Goal: Task Accomplishment & Management: Use online tool/utility

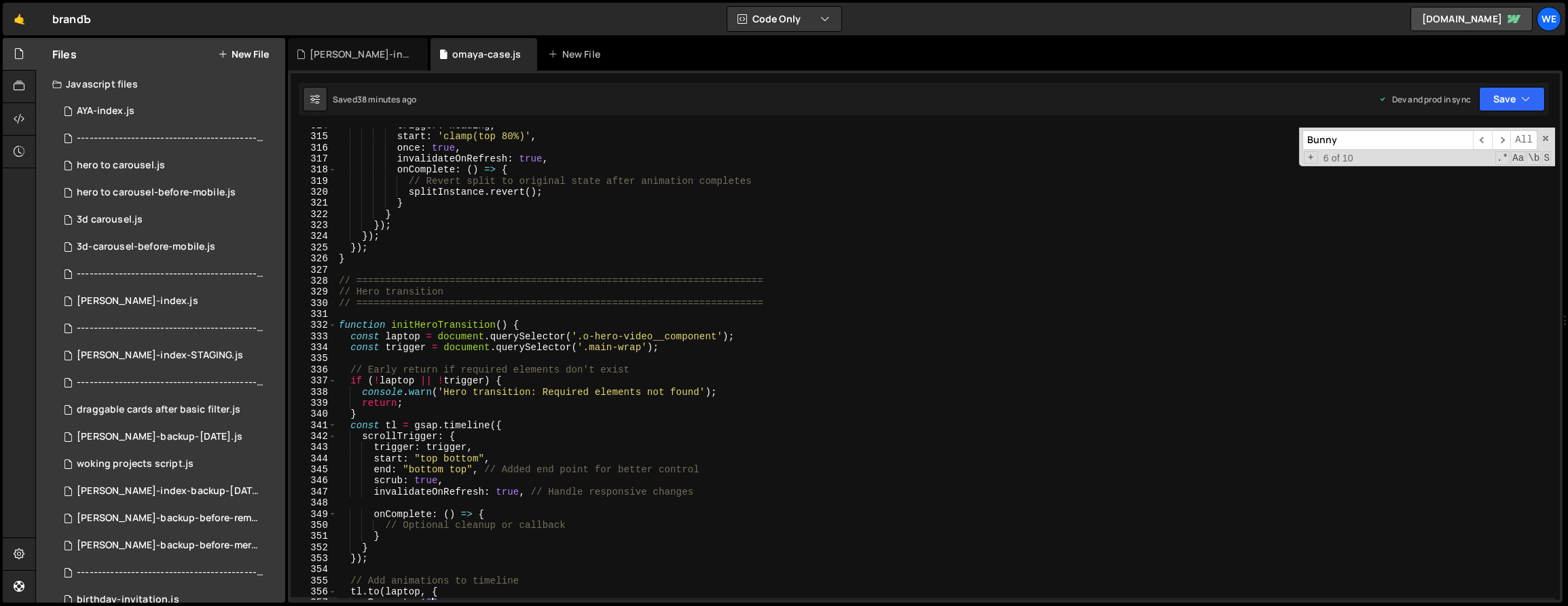
scroll to position [0, 7]
click at [548, 423] on div "trigger : heading , start : 'clamp(top 80%)' , once : true , invalidateOnRefres…" at bounding box center [946, 368] width 1220 height 495
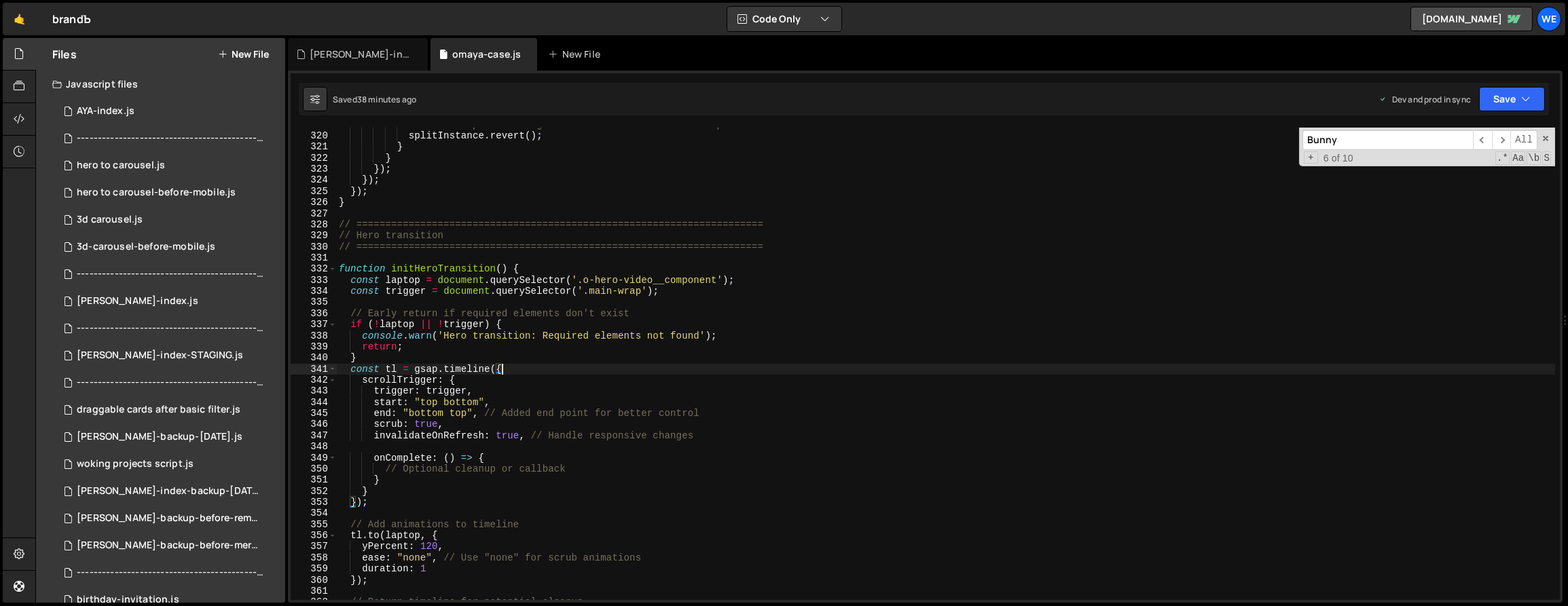
scroll to position [3661, 0]
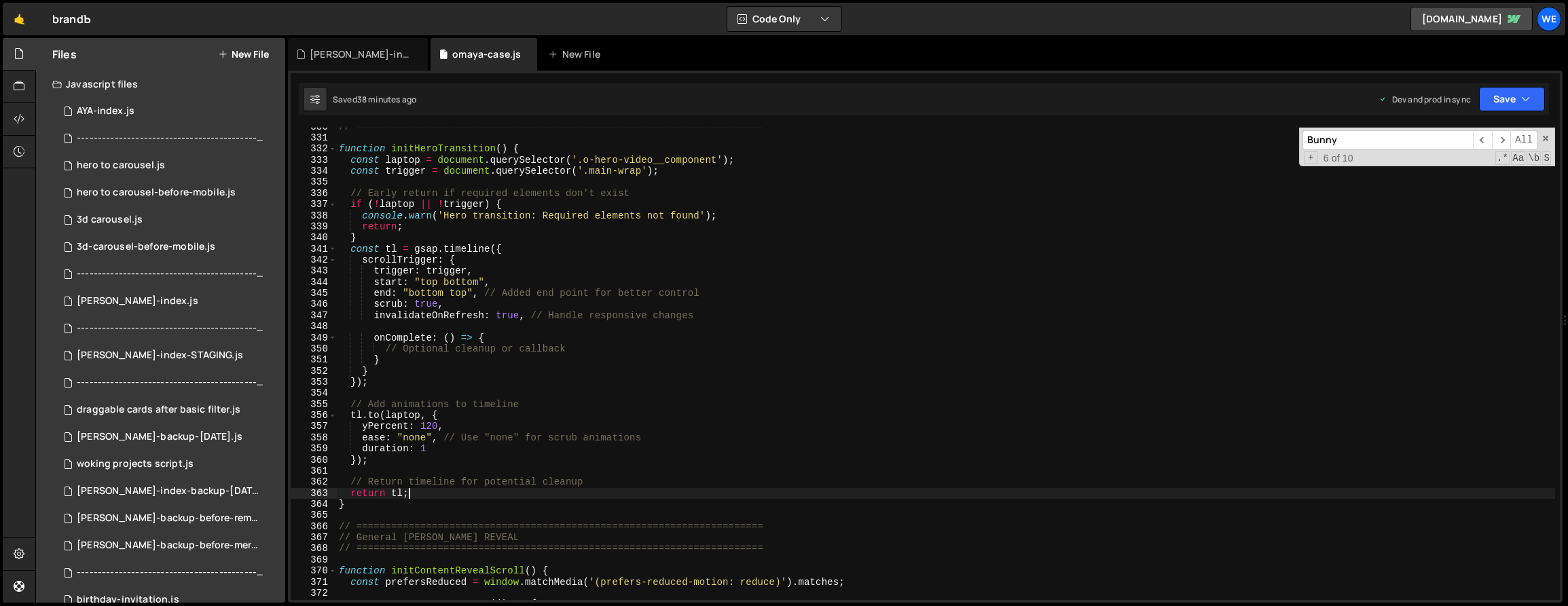
click at [468, 489] on div "// ====================================================================== funct…" at bounding box center [946, 369] width 1220 height 495
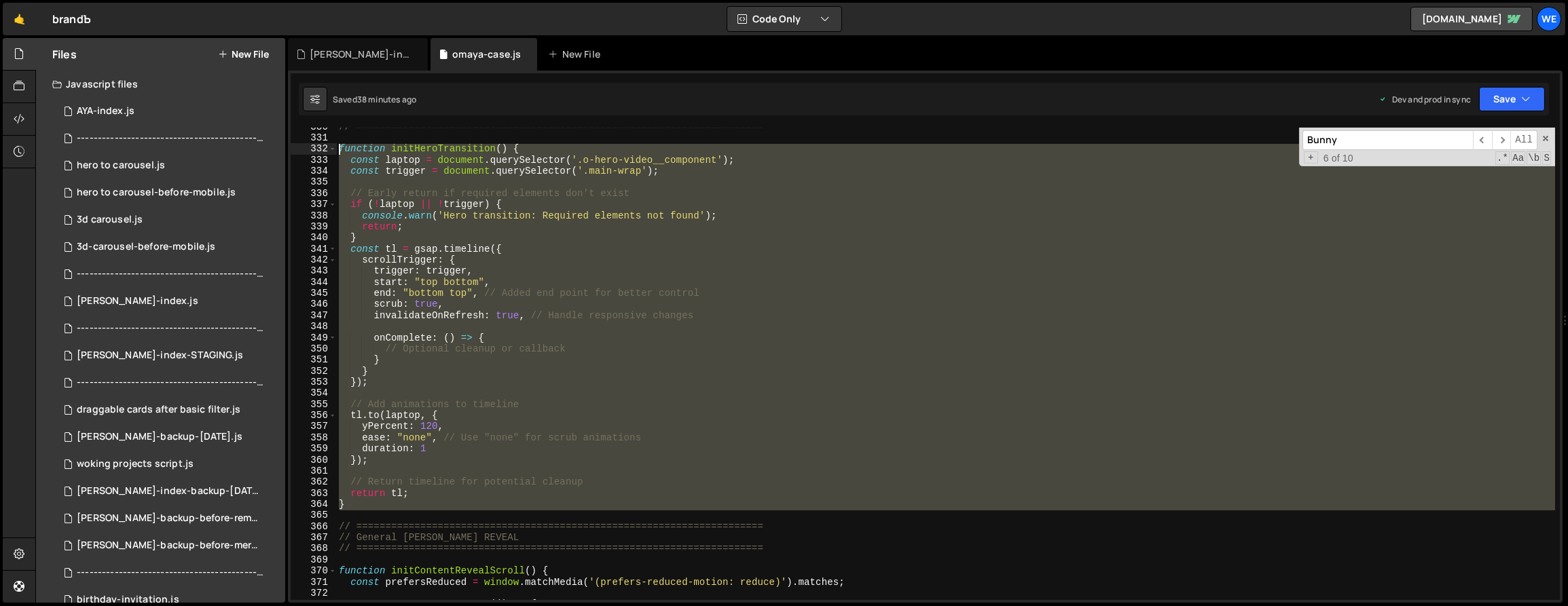
drag, startPoint x: 361, startPoint y: 511, endPoint x: 338, endPoint y: 154, distance: 357.7
click at [338, 154] on div "// ====================================================================== funct…" at bounding box center [946, 369] width 1220 height 495
click at [582, 409] on div "// ====================================================================== funct…" at bounding box center [946, 363] width 1219 height 472
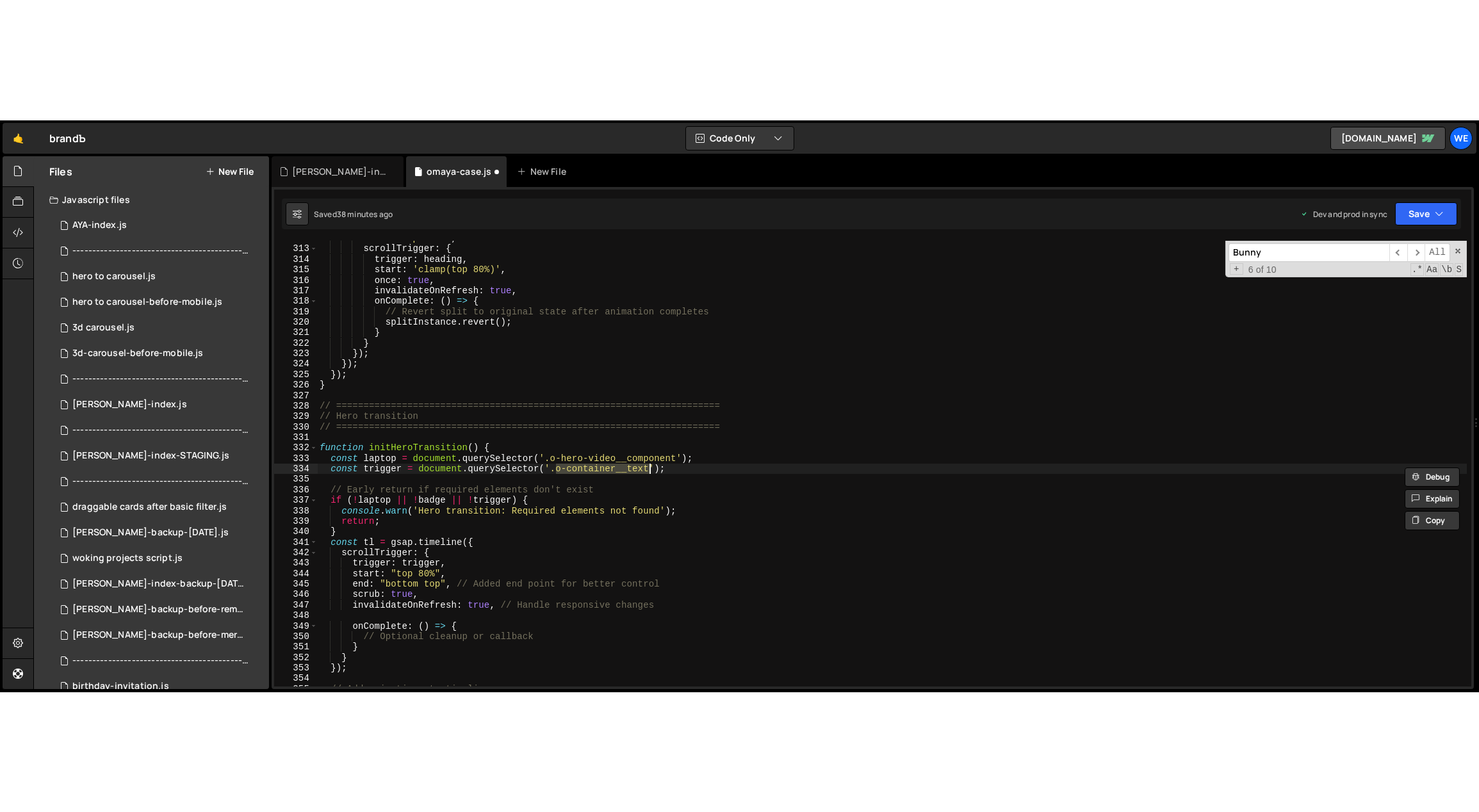
scroll to position [3267, 0]
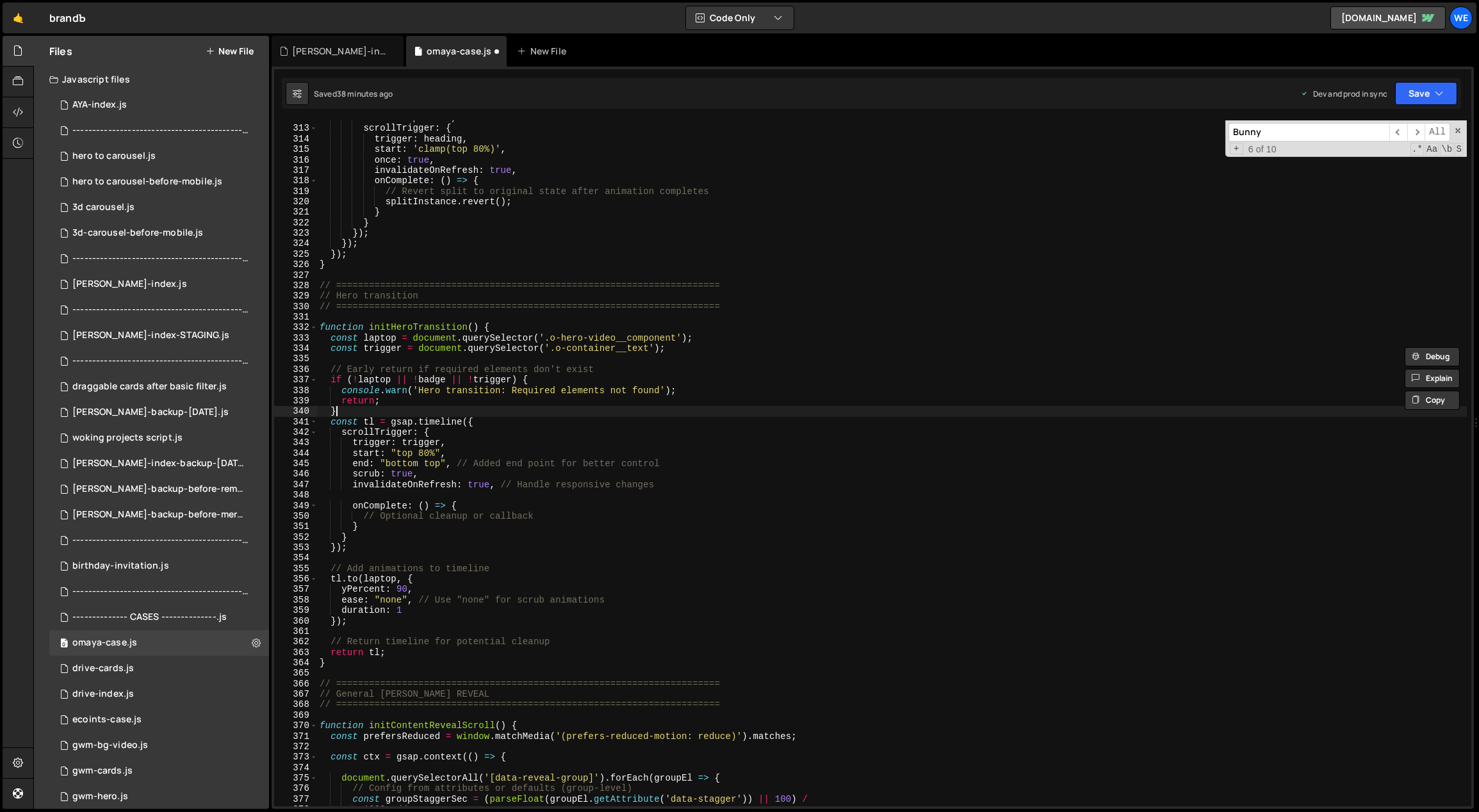
click at [586, 410] on div "ease : 'expo.out' , scrollTrigger : { trigger : heading , start : 'clamp(top 80…" at bounding box center [892, 466] width 1151 height 708
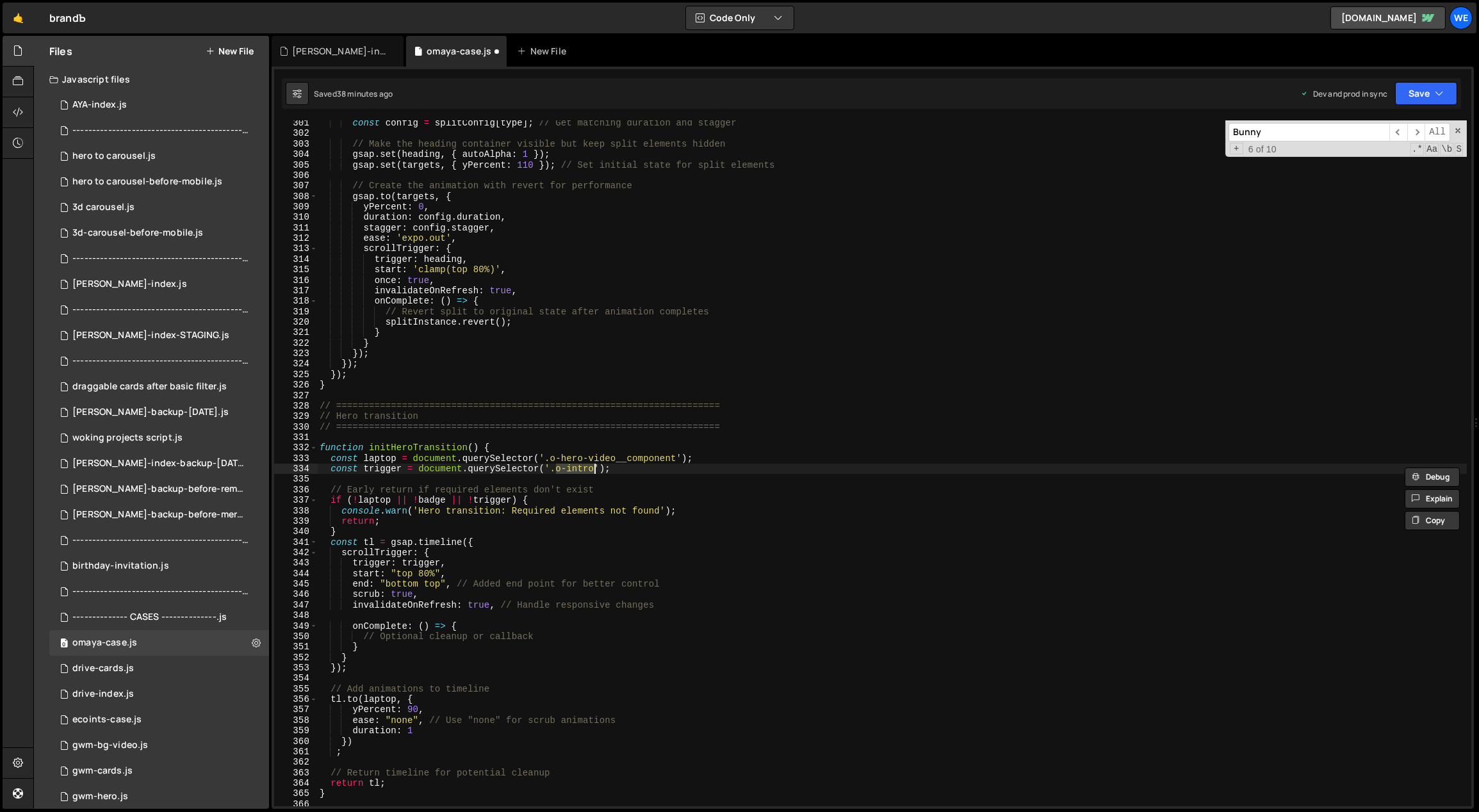
scroll to position [3147, 0]
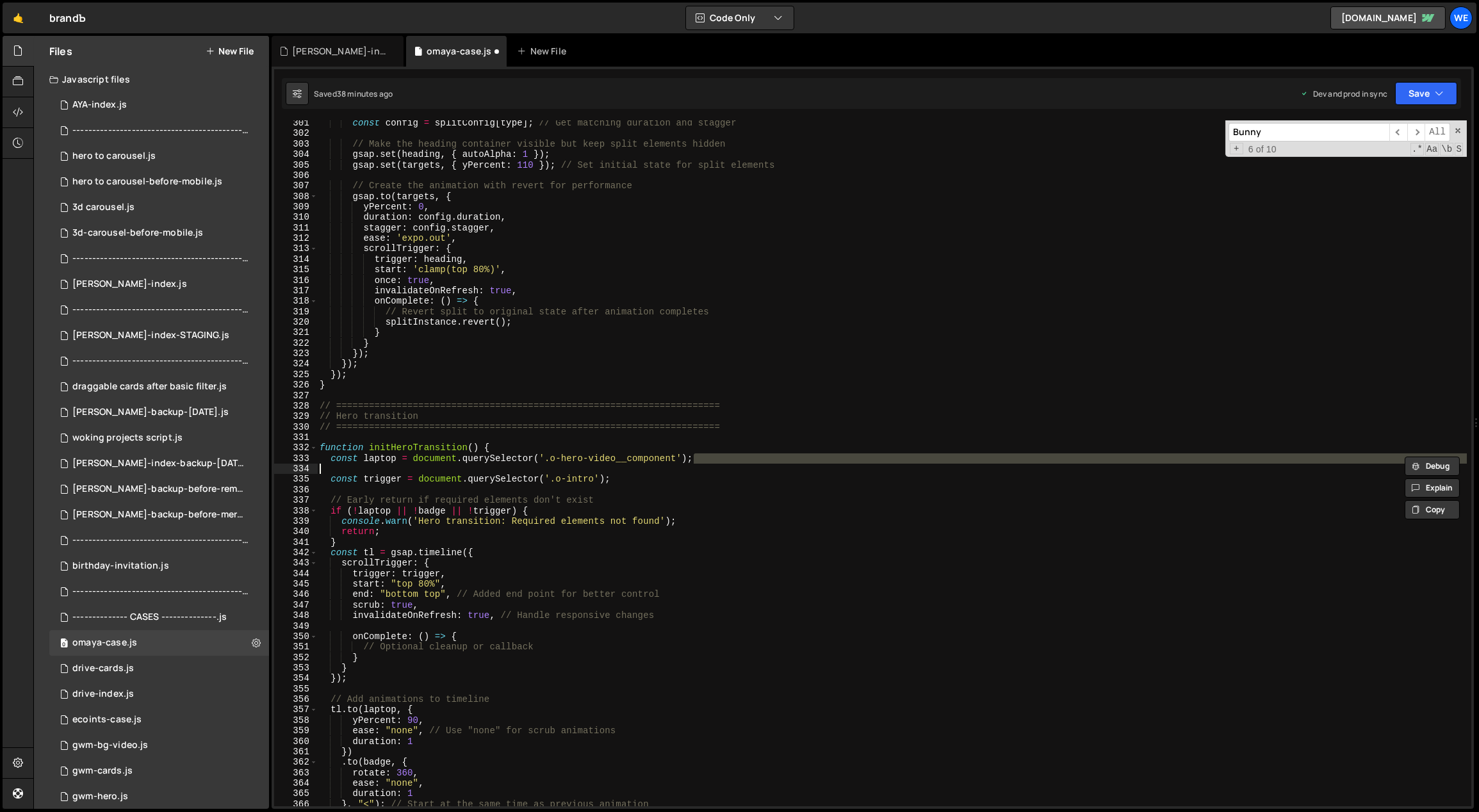
type textarea "const laptop = document.querySelector('.o-hero-video__component');"
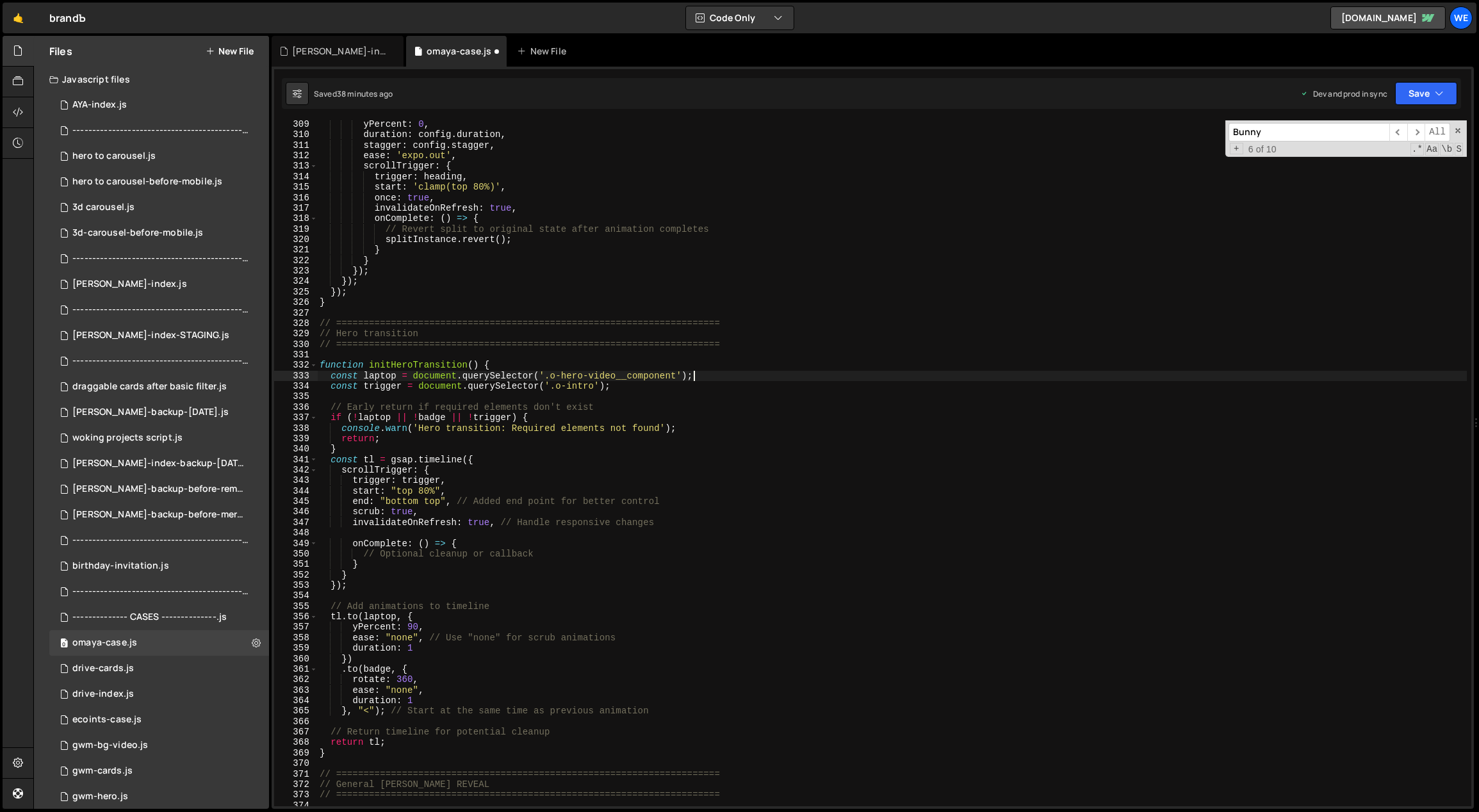
scroll to position [3230, 0]
click at [427, 352] on div "yPercent : 0 , duration : config . duration , stagger : config . stagger , ease…" at bounding box center [892, 473] width 1151 height 708
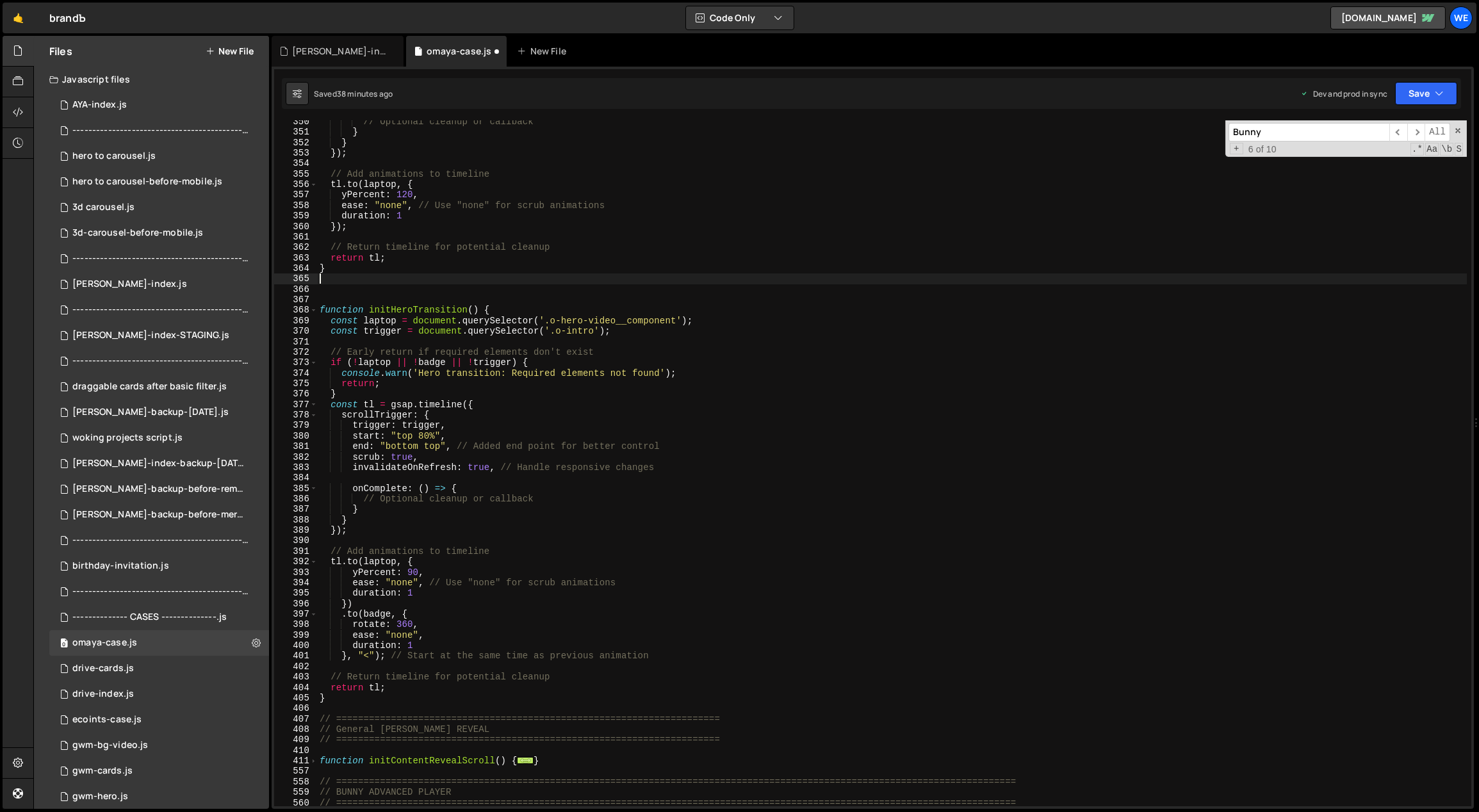
scroll to position [3751, 0]
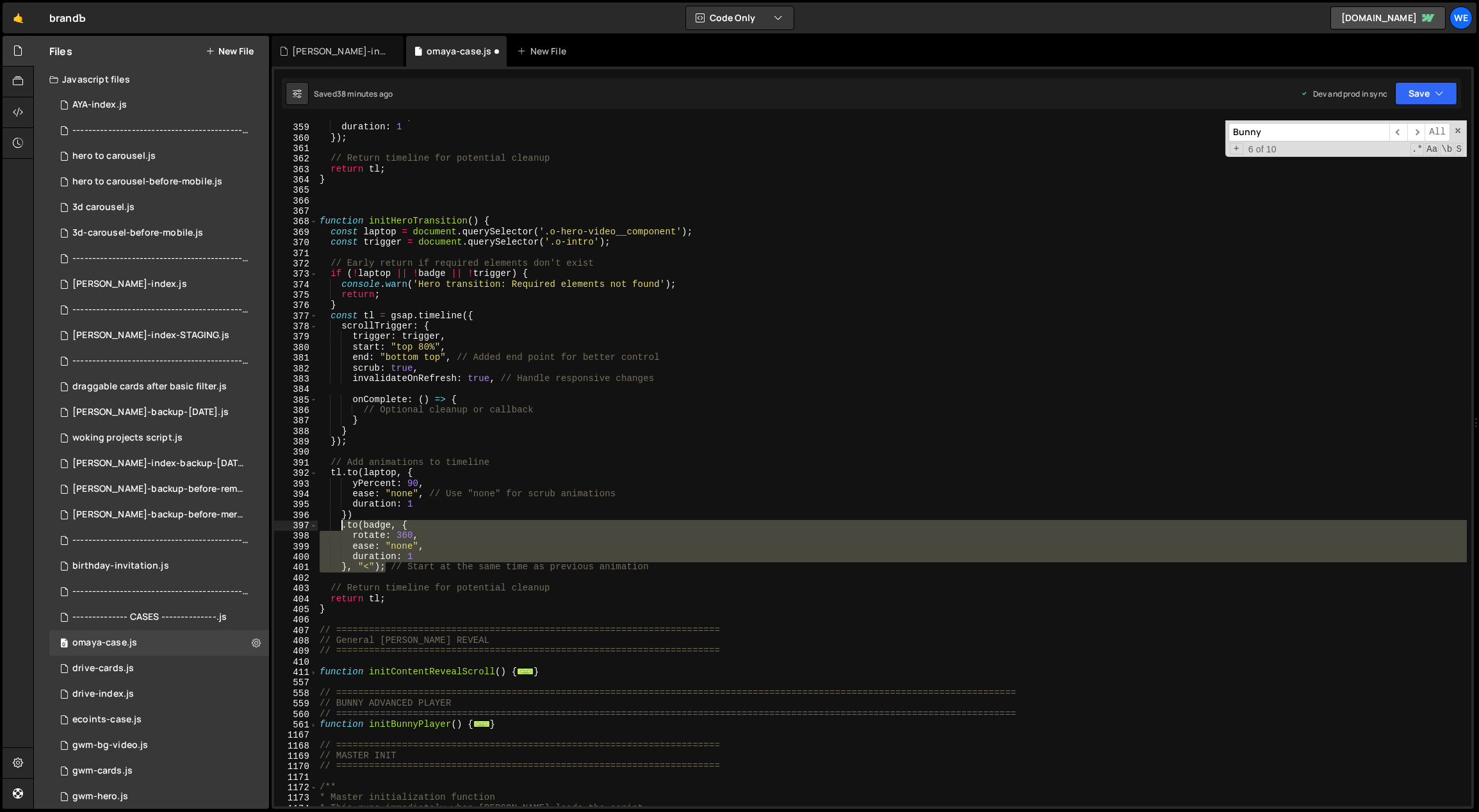
drag, startPoint x: 386, startPoint y: 568, endPoint x: 340, endPoint y: 529, distance: 60.3
click at [340, 529] on div "ease : "none" , // Use "none" for scrub animations duration : 1 }) ; // Return …" at bounding box center [892, 465] width 1151 height 708
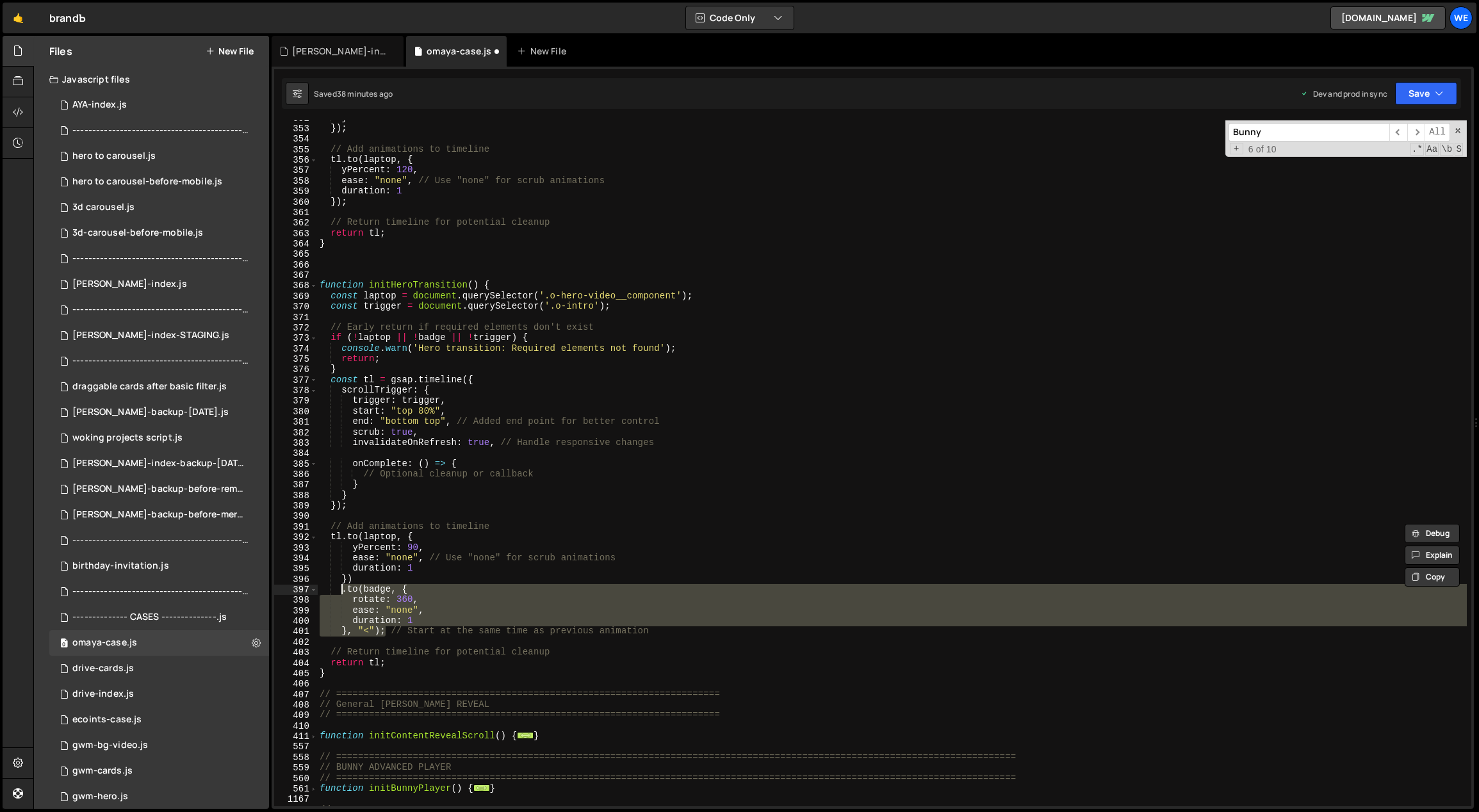
scroll to position [3444, 0]
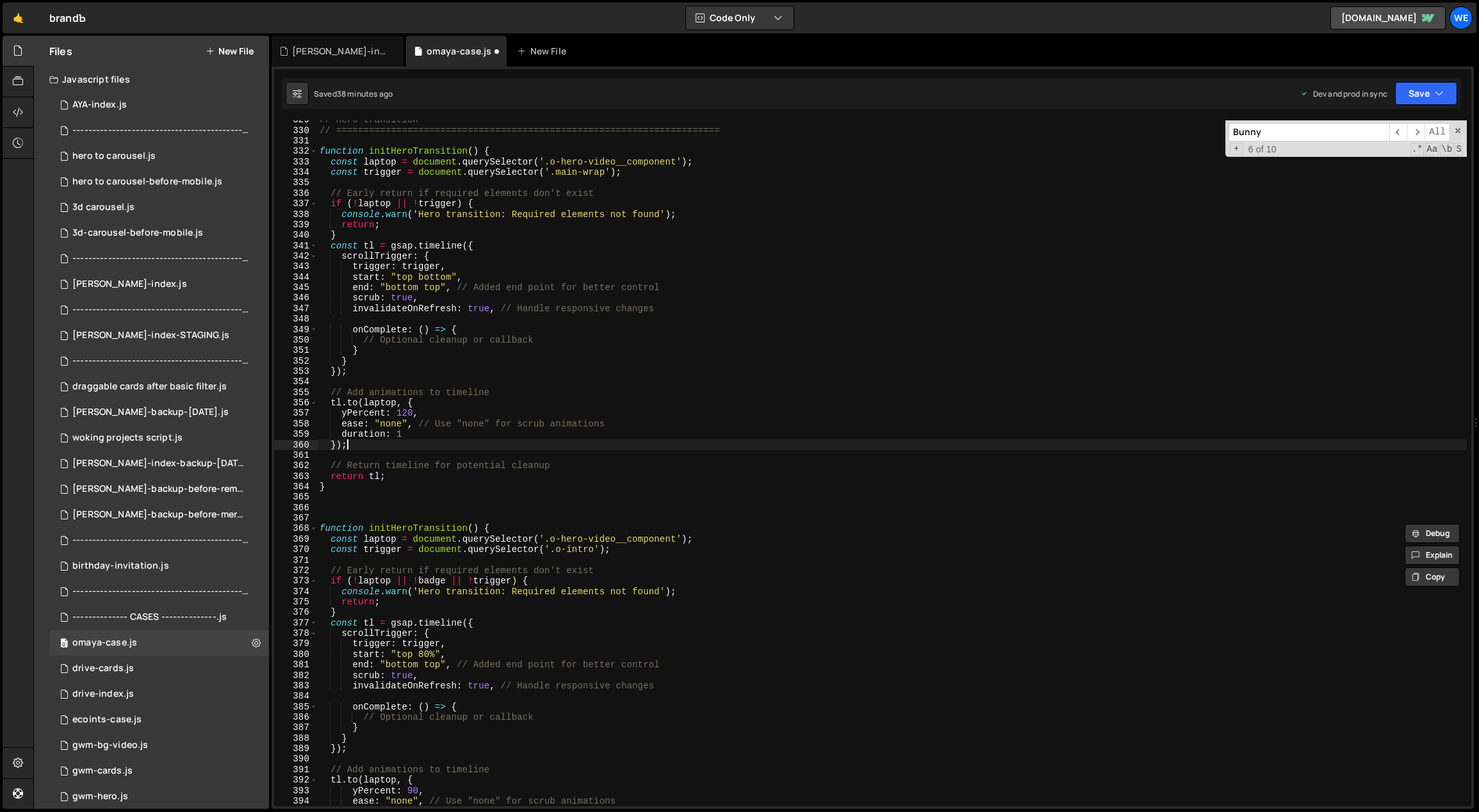
click at [342, 446] on div "// Hero transition // =========================================================…" at bounding box center [892, 468] width 1151 height 708
type textarea "});"
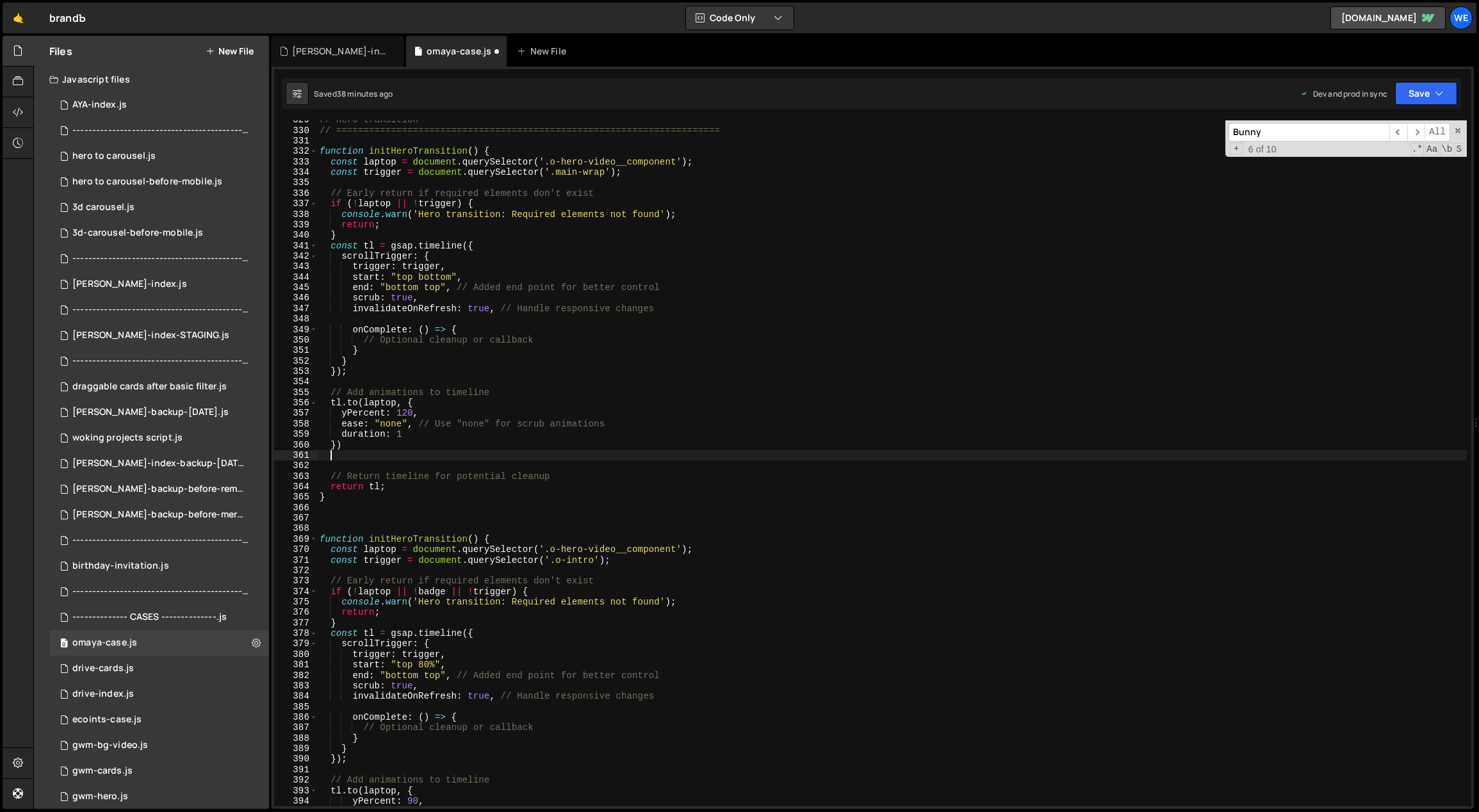
paste textarea "}, "<");"
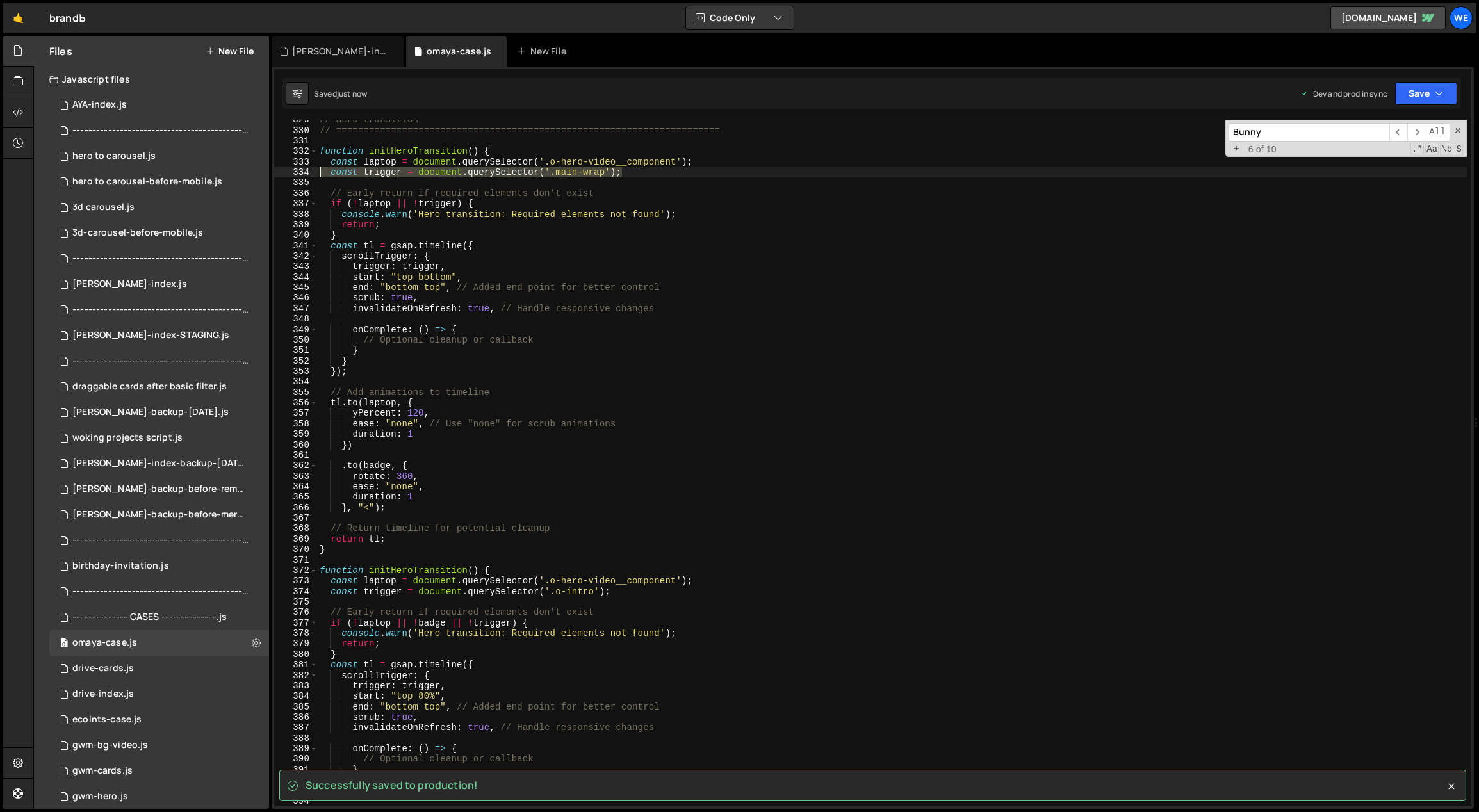
drag, startPoint x: 622, startPoint y: 170, endPoint x: 317, endPoint y: 174, distance: 305.0
click at [317, 172] on div "}, "<"); 329 330 331 332 333 334 335 336 337 338 339 340 341 342 343 344 345 34…" at bounding box center [873, 463] width 1197 height 686
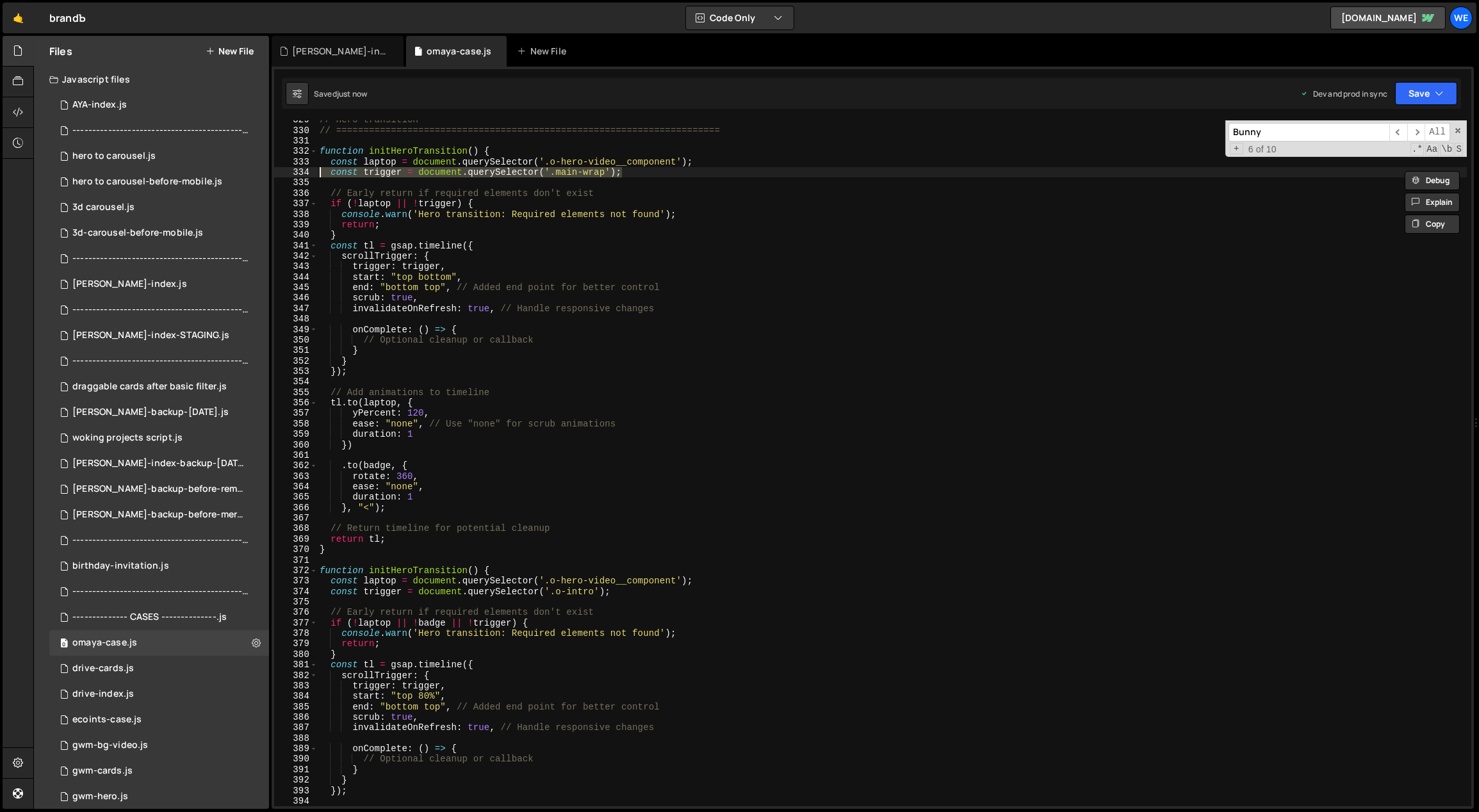
click at [578, 407] on div "// Hero transition // =========================================================…" at bounding box center [892, 468] width 1151 height 708
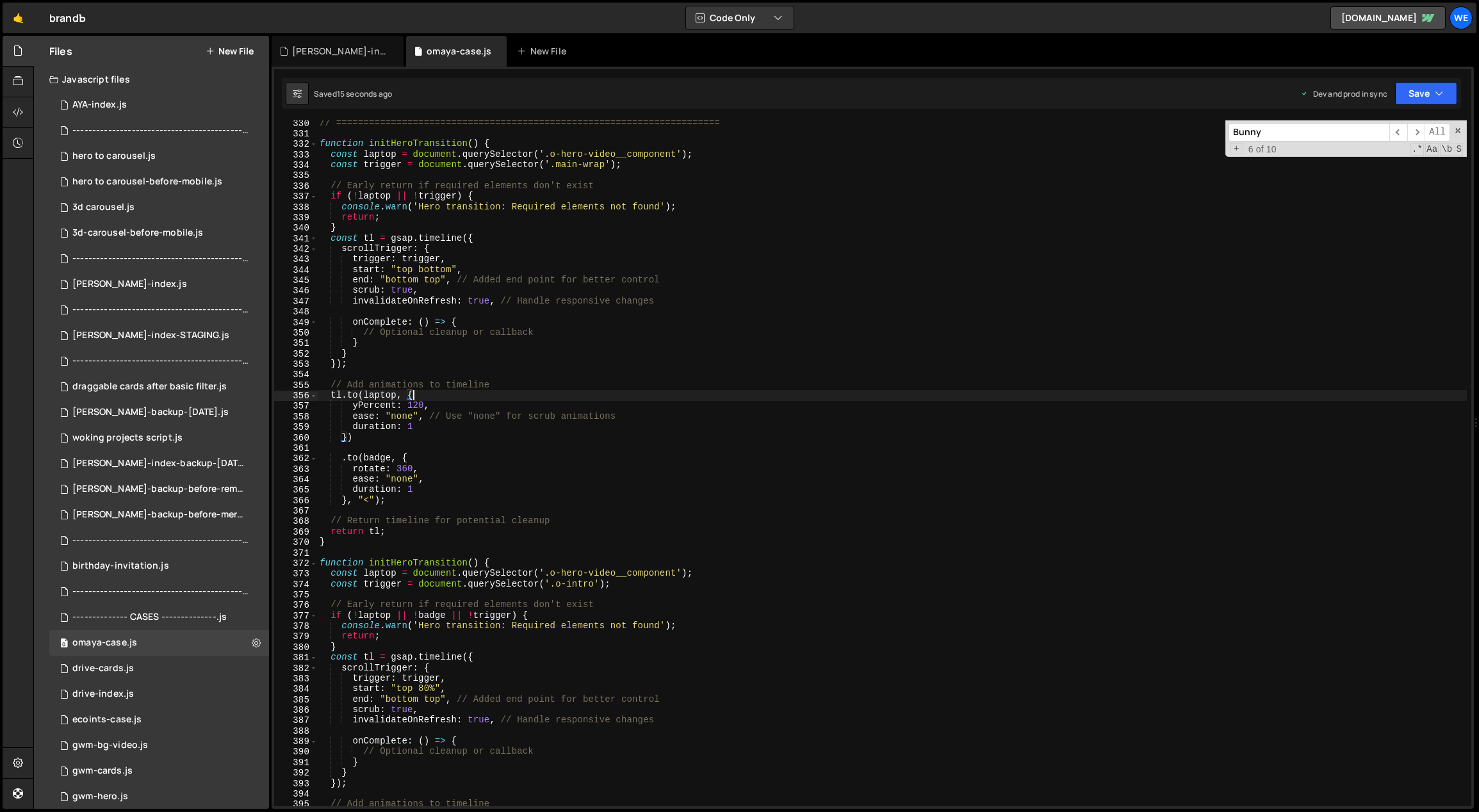
scroll to position [3390, 0]
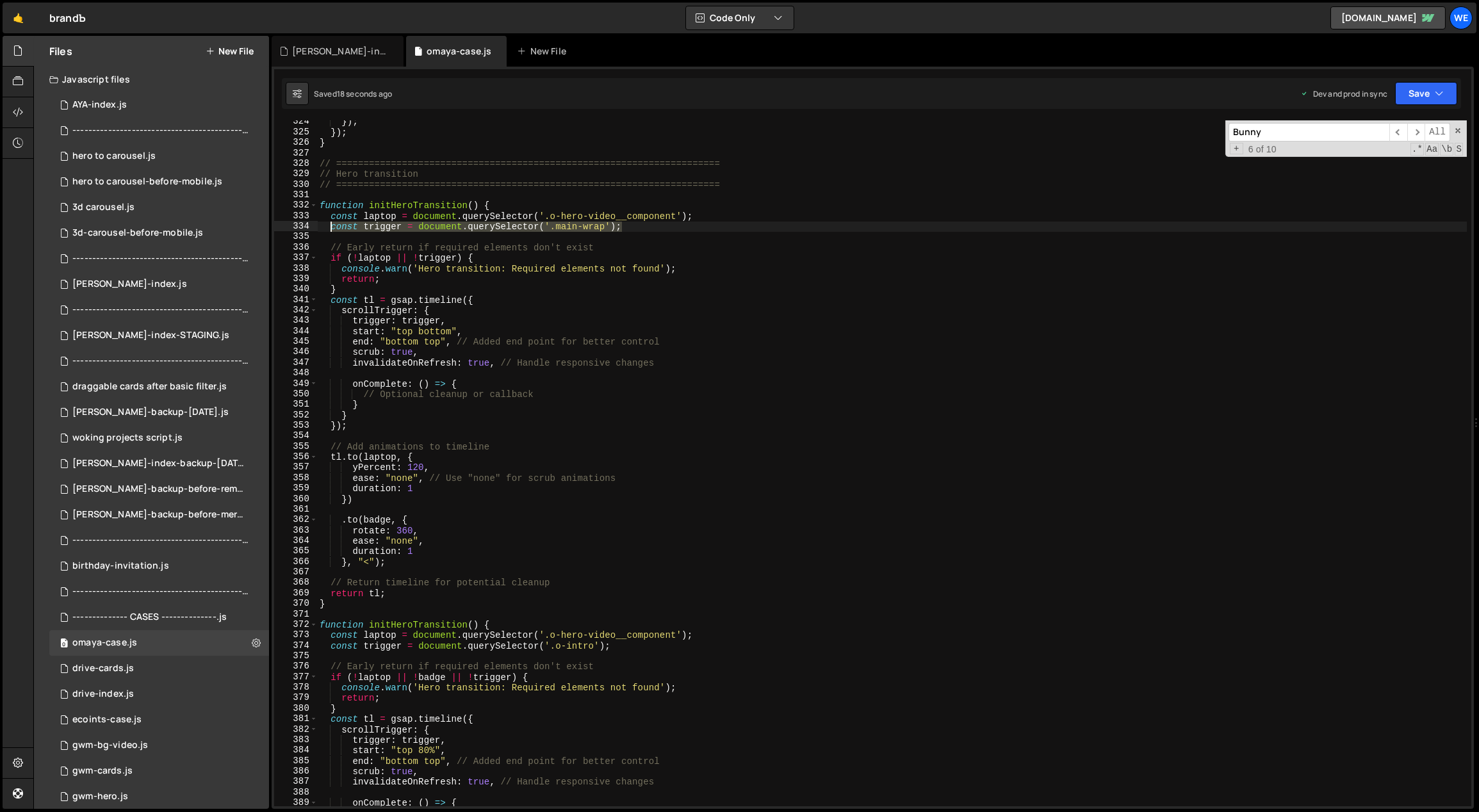
drag, startPoint x: 633, startPoint y: 230, endPoint x: 329, endPoint y: 223, distance: 304.1
click at [329, 223] on div "}) ; }) ; } // ================================================================…" at bounding box center [892, 470] width 1151 height 708
type textarea "const trigger = document.querySelector('.main-wrap');"
click at [628, 230] on div "}) ; }) ; } // ================================================================…" at bounding box center [892, 463] width 1150 height 686
paste textarea "const trigger = document.querySelector('.main-wrap');"
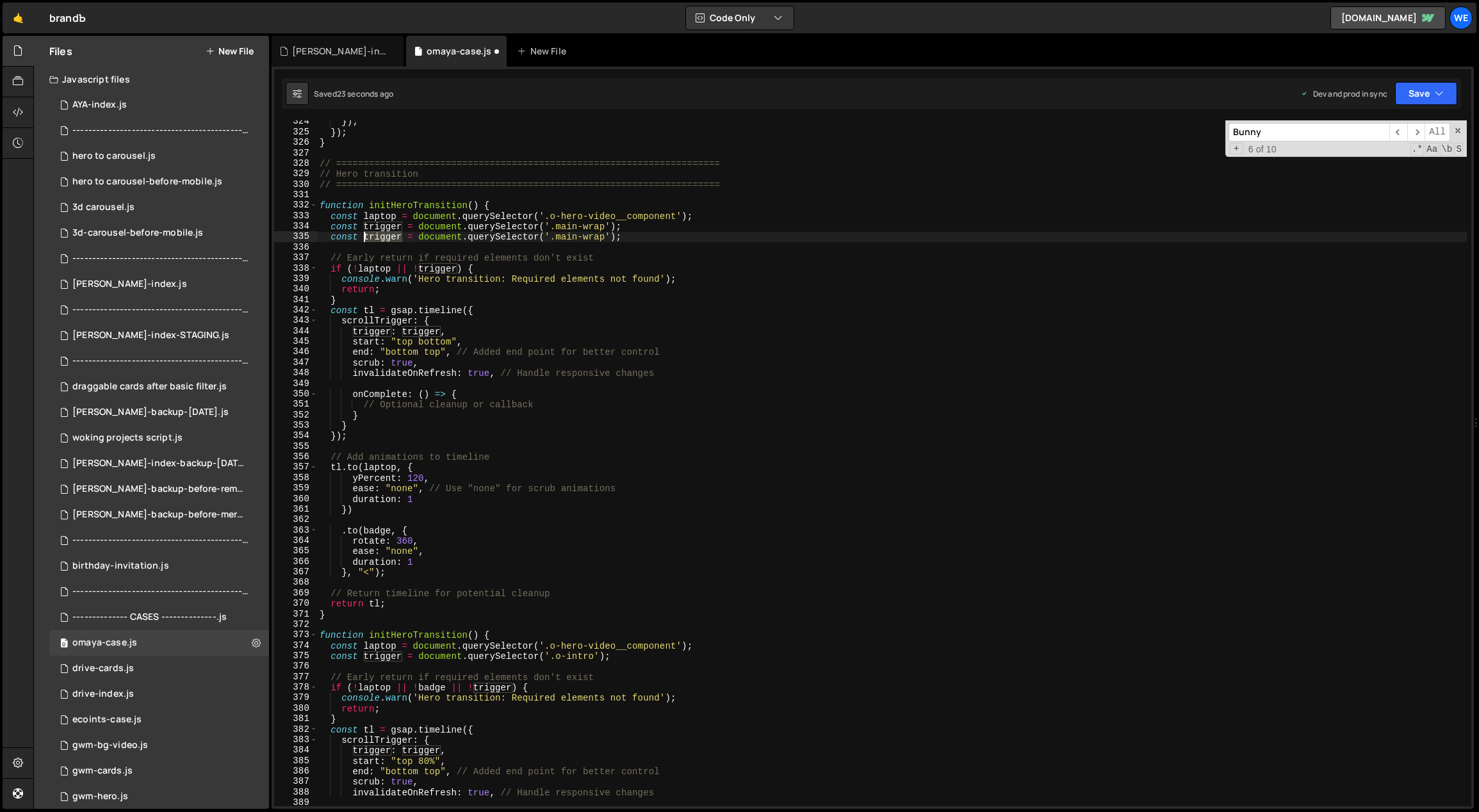
drag, startPoint x: 403, startPoint y: 238, endPoint x: 363, endPoint y: 236, distance: 40.0
click at [365, 236] on div "}) ; }) ; } // ================================================================…" at bounding box center [892, 470] width 1151 height 708
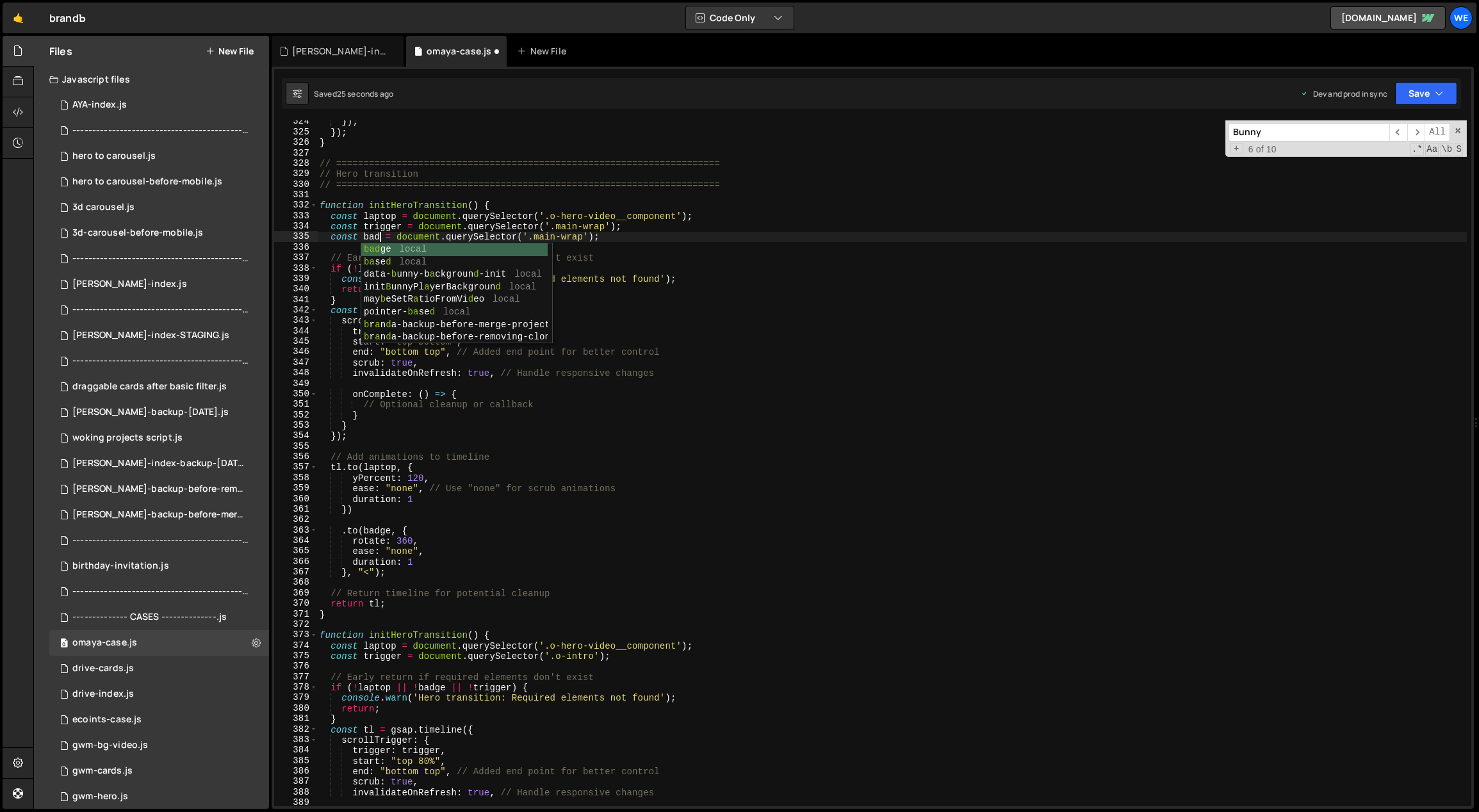
scroll to position [0, 5]
click at [578, 234] on div "}) ; }) ; } // ================================================================…" at bounding box center [892, 470] width 1151 height 708
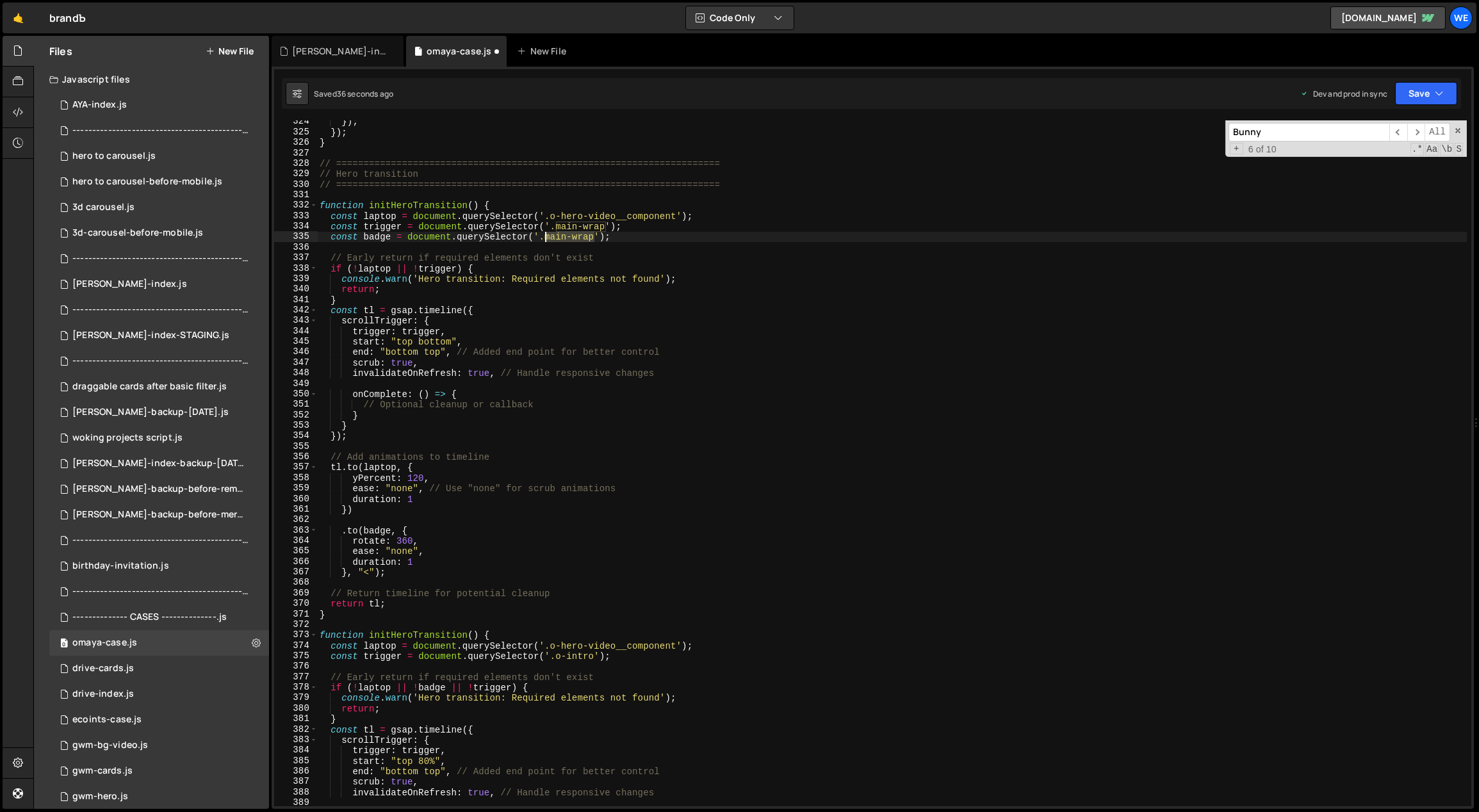
drag, startPoint x: 594, startPoint y: 239, endPoint x: 552, endPoint y: 246, distance: 42.6
click at [545, 238] on div "}) ; }) ; } // ================================================================…" at bounding box center [892, 470] width 1151 height 708
paste textarea "o-stamp__"
click at [746, 297] on div "}) ; }) ; } // ================================================================…" at bounding box center [892, 470] width 1151 height 708
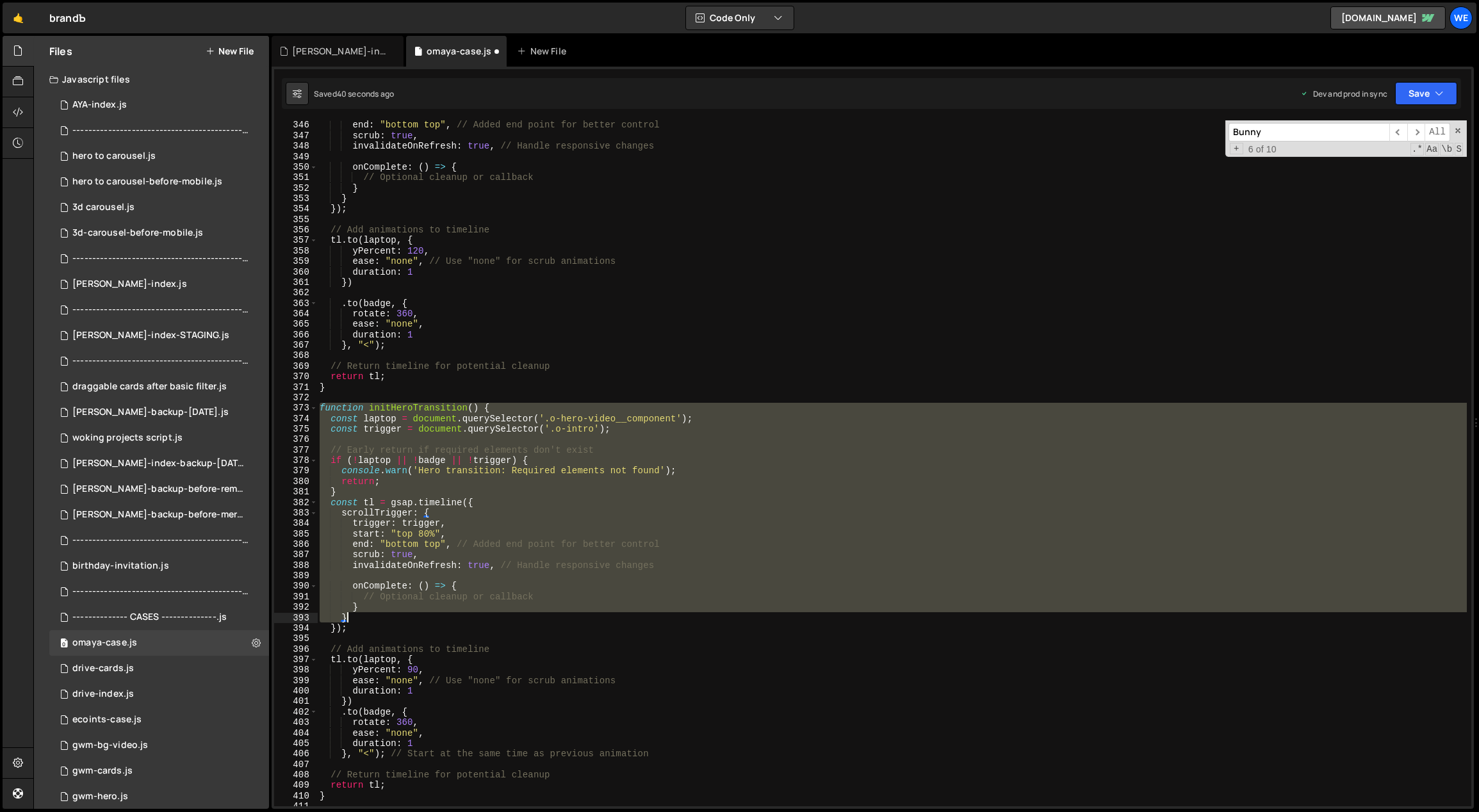
scroll to position [3818, 0]
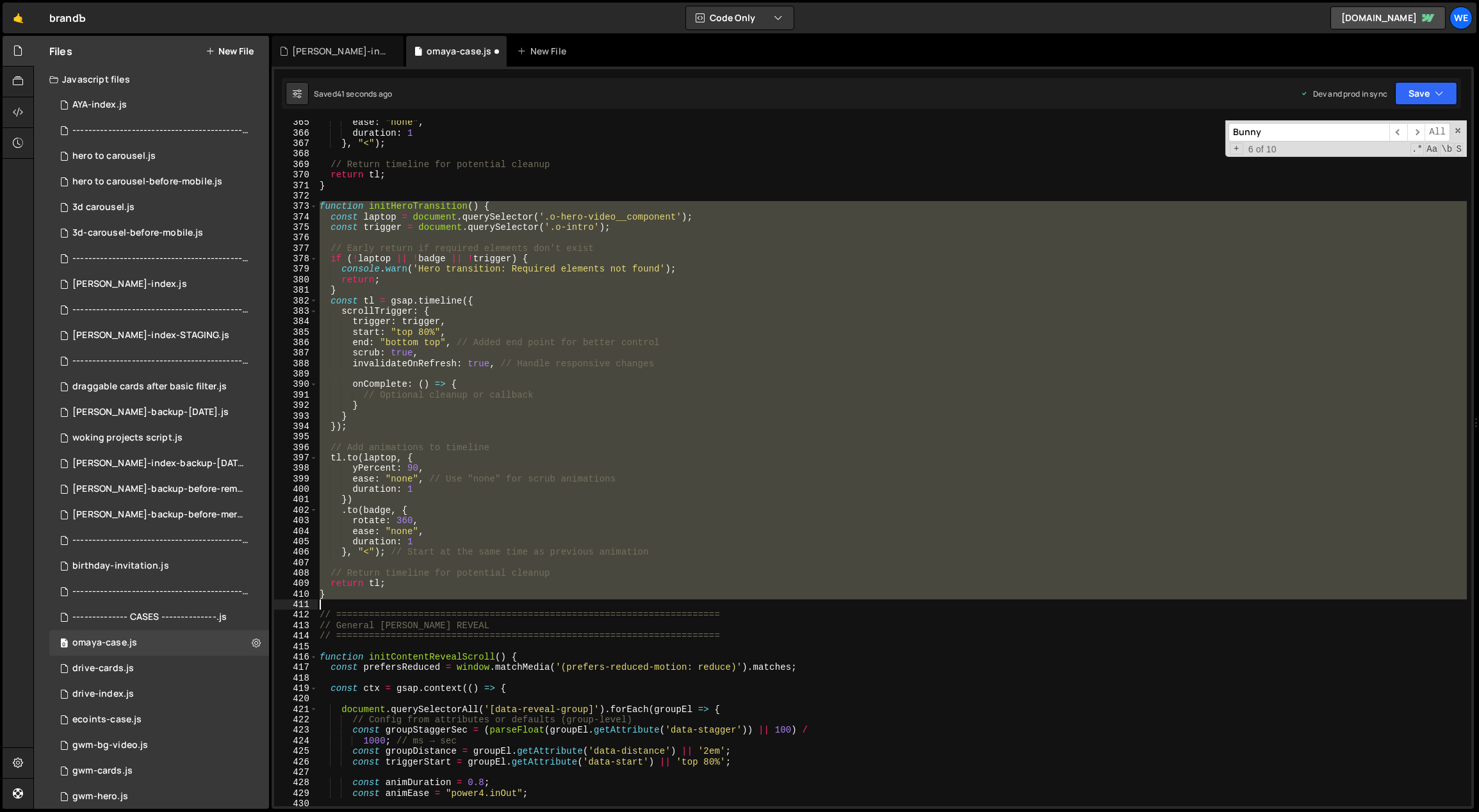
drag, startPoint x: 319, startPoint y: 631, endPoint x: 357, endPoint y: 603, distance: 47.2
click at [357, 572] on div "ease : "none" , duration : 1 } , "<" ) ; // Return timeline for potential clean…" at bounding box center [892, 471] width 1151 height 708
type textarea "}"
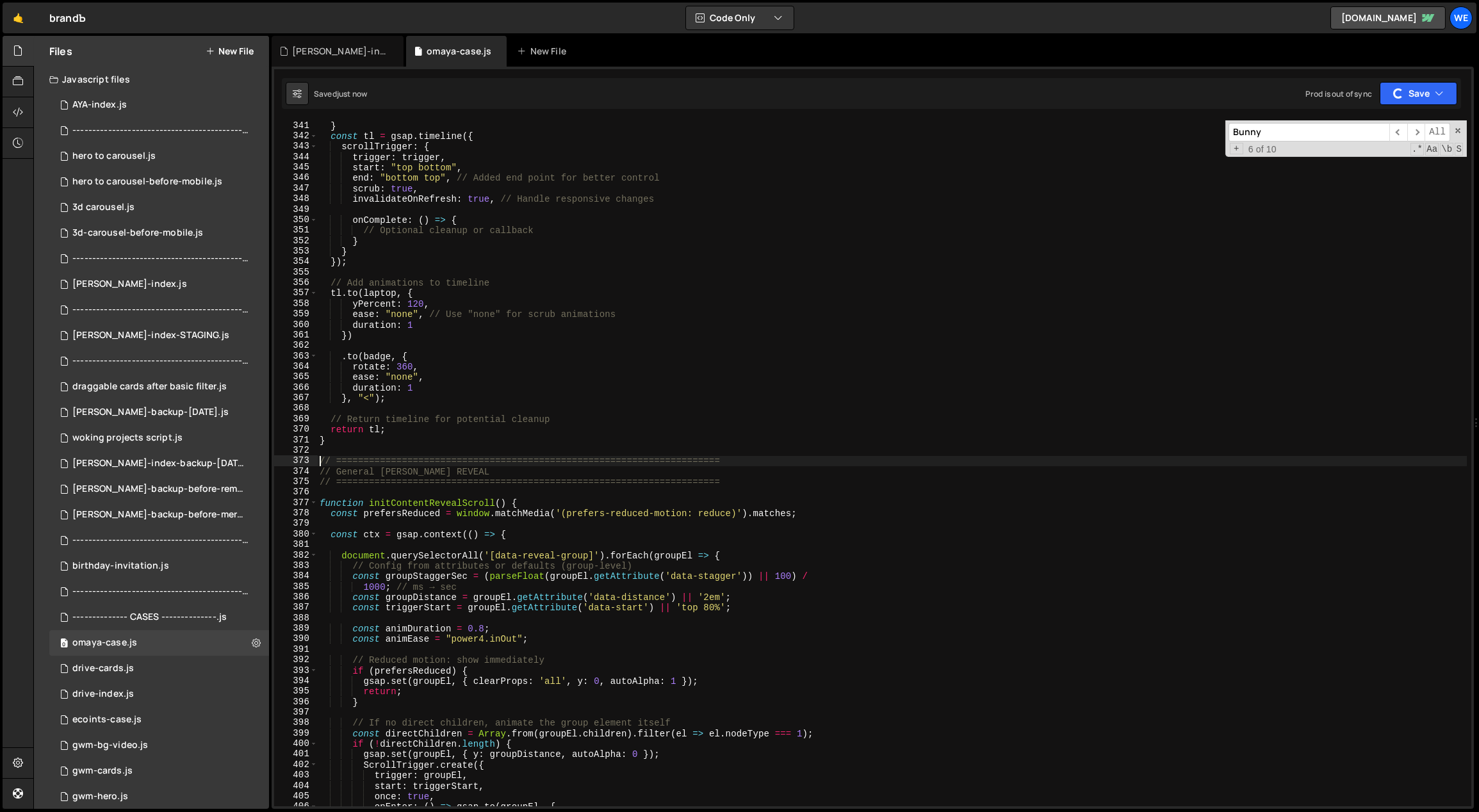
scroll to position [3445, 0]
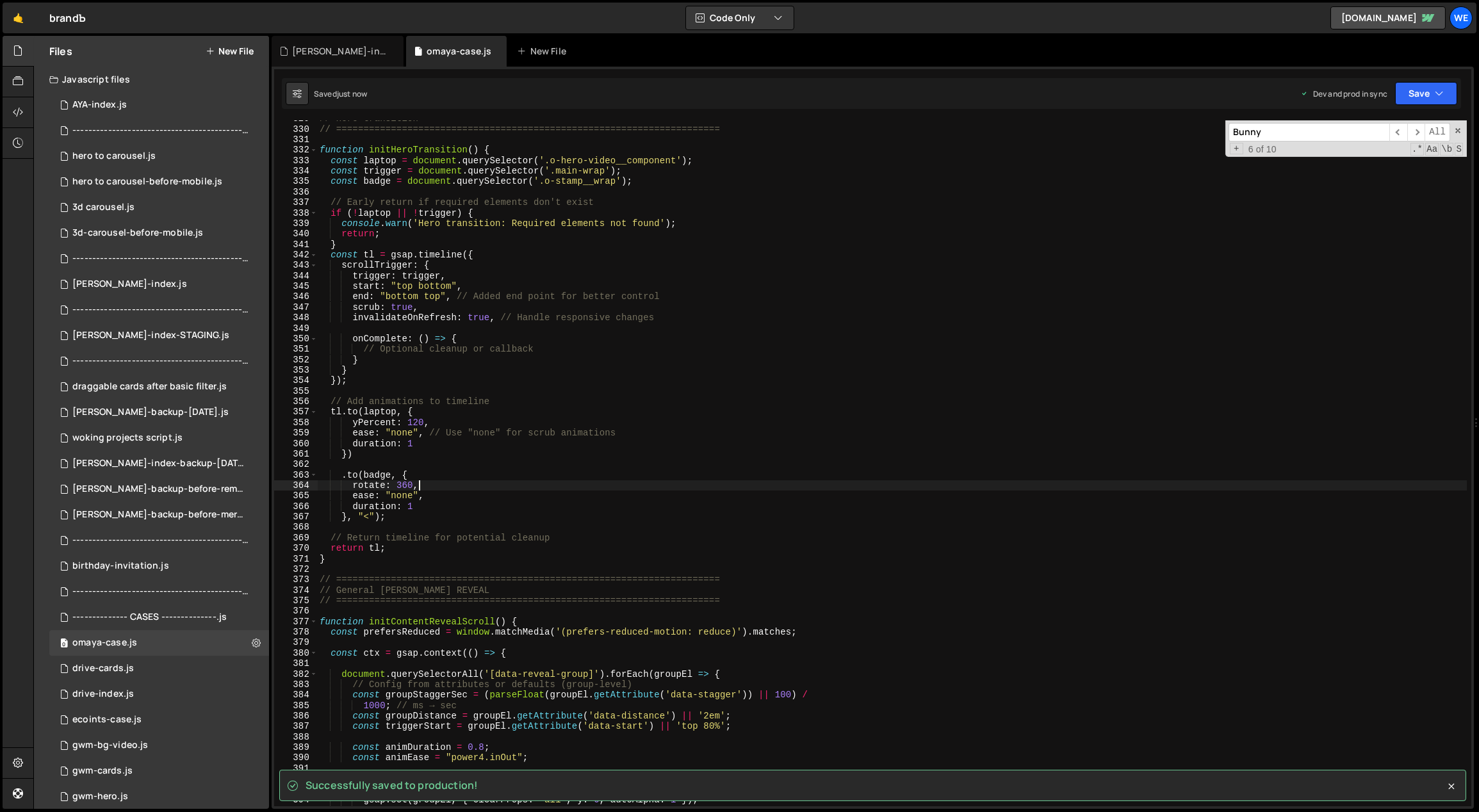
click at [493, 489] on div "// Hero transition // =========================================================…" at bounding box center [892, 467] width 1151 height 708
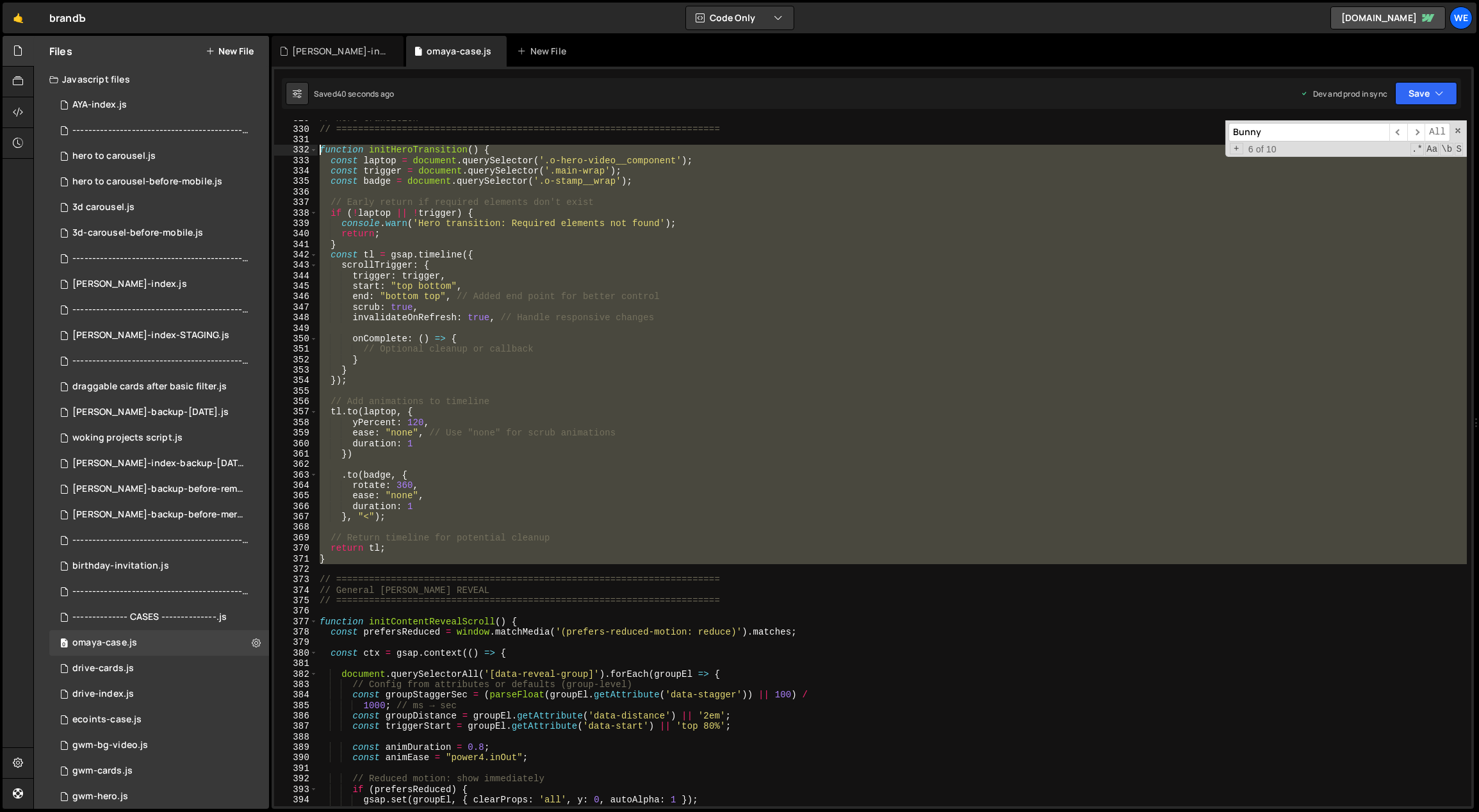
drag, startPoint x: 351, startPoint y: 513, endPoint x: 316, endPoint y: 154, distance: 360.7
click at [316, 154] on div "rotate: 360, 329 330 331 332 333 334 335 336 337 338 339 340 341 342 343 344 34…" at bounding box center [873, 463] width 1197 height 686
click at [614, 485] on div "// Hero transition // =========================================================…" at bounding box center [892, 463] width 1150 height 686
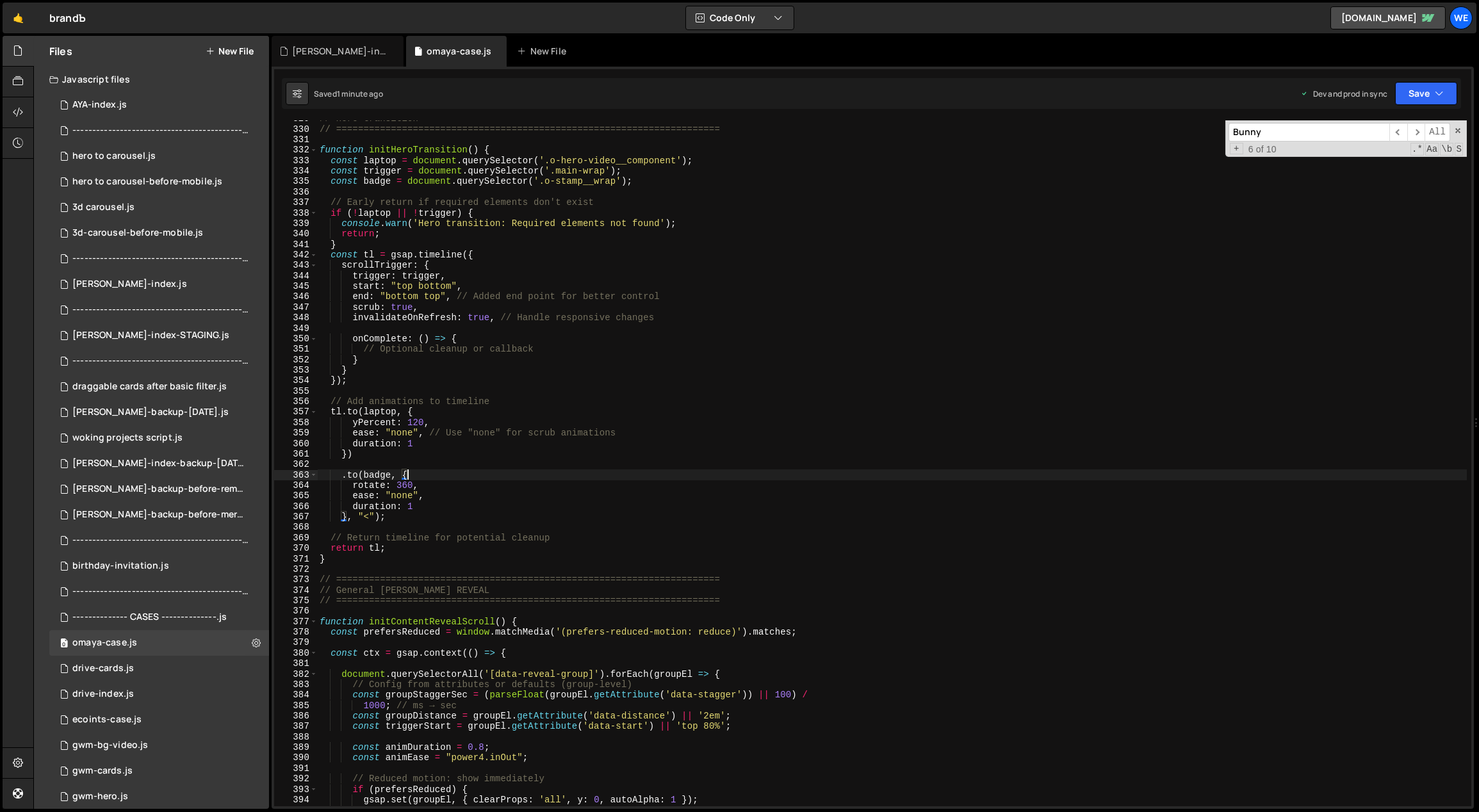
click at [560, 474] on div "// Hero transition // =========================================================…" at bounding box center [892, 467] width 1151 height 708
click at [554, 491] on div "// Hero transition // =========================================================…" at bounding box center [892, 467] width 1151 height 708
click at [515, 483] on div "// Hero transition // =========================================================…" at bounding box center [892, 467] width 1151 height 708
type textarea "rotate: 360,"
